Goal: Find specific page/section: Find specific page/section

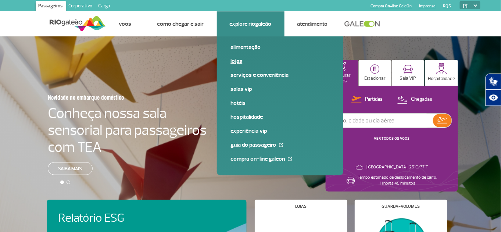
click at [243, 61] on link "Lojas" at bounding box center [280, 61] width 99 height 8
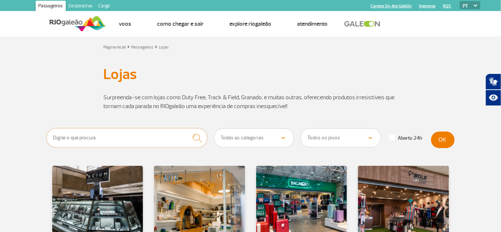
click at [177, 138] on input "text" at bounding box center [127, 137] width 161 height 19
click at [270, 144] on select "Todas as categorias Cosmético e Beleza Eletrônicos Livros e Revistas Moda e Ace…" at bounding box center [254, 138] width 80 height 18
select select "27"
click at [214, 131] on select "Todas as categorias Cosmético e Beleza Eletrônicos Livros e Revistas Moda e Ace…" at bounding box center [254, 138] width 80 height 18
click at [335, 143] on select "Todos os pisos Área Pública (antes do Raio-X) Desembarque Área Pública Desembar…" at bounding box center [341, 138] width 80 height 18
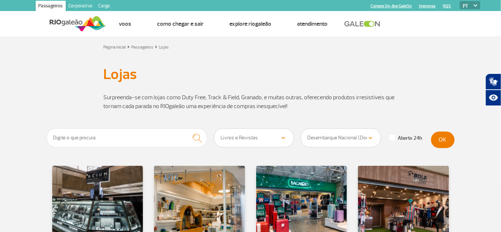
click at [301, 131] on select "Todos os pisos Área Pública (antes do Raio-X) Desembarque Área Pública Desembar…" at bounding box center [341, 138] width 80 height 18
click at [441, 142] on button "OK" at bounding box center [443, 140] width 24 height 17
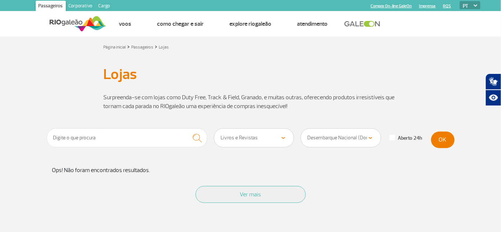
click at [368, 135] on select "Todos os pisos Área Pública (antes do Raio-X) Desembarque Área Pública Desembar…" at bounding box center [341, 138] width 80 height 18
select select "90"
click at [301, 131] on select "Todos os pisos Área Pública (antes do Raio-X) Desembarque Área Pública Desembar…" at bounding box center [341, 138] width 80 height 18
click at [445, 145] on button "OK" at bounding box center [443, 140] width 24 height 17
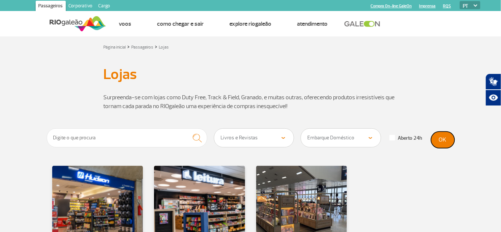
scroll to position [136, 0]
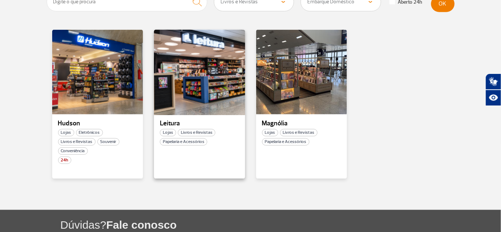
click at [175, 89] on div at bounding box center [199, 72] width 93 height 86
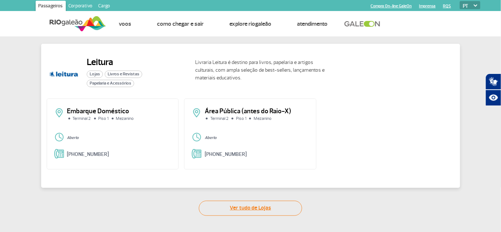
click at [232, 206] on link "Ver tudo de Lojas" at bounding box center [250, 208] width 103 height 15
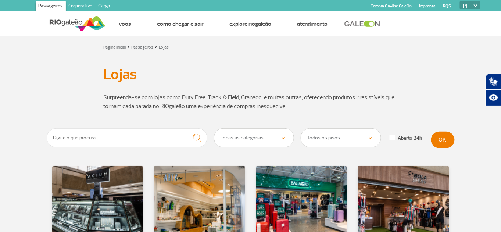
click at [250, 136] on select "Todas as categorias Cosmético e Beleza Eletrônicos Livros e Revistas Moda e Ace…" at bounding box center [254, 138] width 80 height 18
select select "25"
click at [214, 131] on select "Todas as categorias Cosmético e Beleza Eletrônicos Livros e Revistas Moda e Ace…" at bounding box center [254, 138] width 80 height 18
click at [349, 140] on select "Todos os pisos Área Pública (antes do Raio-X) Desembarque Área Pública Desembar…" at bounding box center [341, 138] width 80 height 18
select select "90"
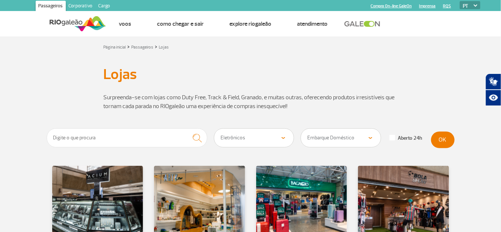
click at [301, 131] on select "Todos os pisos Área Pública (antes do Raio-X) Desembarque Área Pública Desembar…" at bounding box center [341, 138] width 80 height 18
click at [344, 137] on select "Todos os pisos Área Pública (antes do Raio-X) Desembarque Área Pública Desembar…" at bounding box center [341, 138] width 80 height 18
click at [447, 145] on button "OK" at bounding box center [443, 140] width 24 height 17
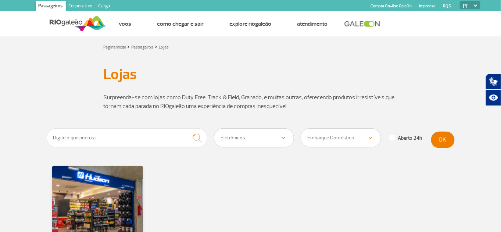
click at [314, 140] on select "Todos os pisos Área Pública (antes do Raio-X) Desembarque Área Pública Desembar…" at bounding box center [341, 138] width 80 height 18
click at [249, 150] on div "Todas as categorias Cosmético e Beleza Eletrônicos Livros e Revistas Moda e Ace…" at bounding box center [214, 139] width 335 height 23
click at [249, 146] on select "Todas as categorias Cosmético e Beleza Eletrônicos Livros e Revistas Moda e Ace…" at bounding box center [254, 138] width 80 height 18
click at [214, 131] on select "Todas as categorias Cosmético e Beleza Eletrônicos Livros e Revistas Moda e Ace…" at bounding box center [254, 138] width 80 height 18
click at [442, 143] on button "OK" at bounding box center [443, 140] width 24 height 17
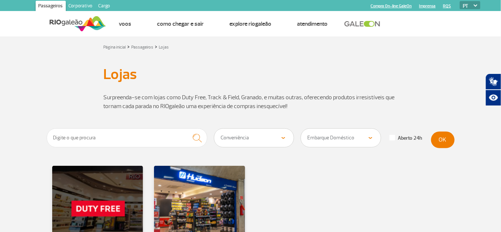
click at [258, 142] on select "Todas as categorias Cosmético e Beleza Eletrônicos Livros e Revistas Moda e Ace…" at bounding box center [254, 138] width 80 height 18
select select "24"
click at [214, 131] on select "Todas as categorias Cosmético e Beleza Eletrônicos Livros e Revistas Moda e Ace…" at bounding box center [254, 138] width 80 height 18
click at [439, 143] on button "OK" at bounding box center [443, 140] width 24 height 17
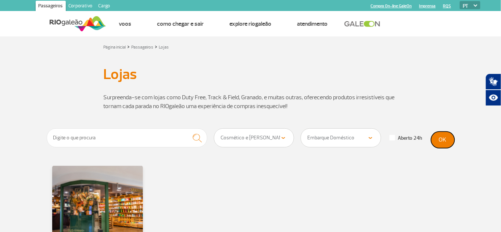
scroll to position [136, 0]
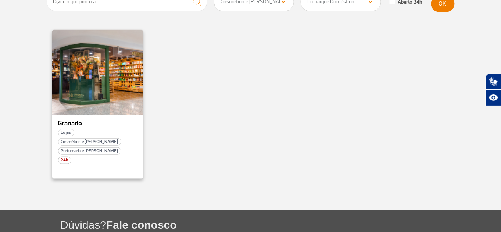
click at [97, 98] on div at bounding box center [97, 72] width 93 height 86
